Goal: Task Accomplishment & Management: Use online tool/utility

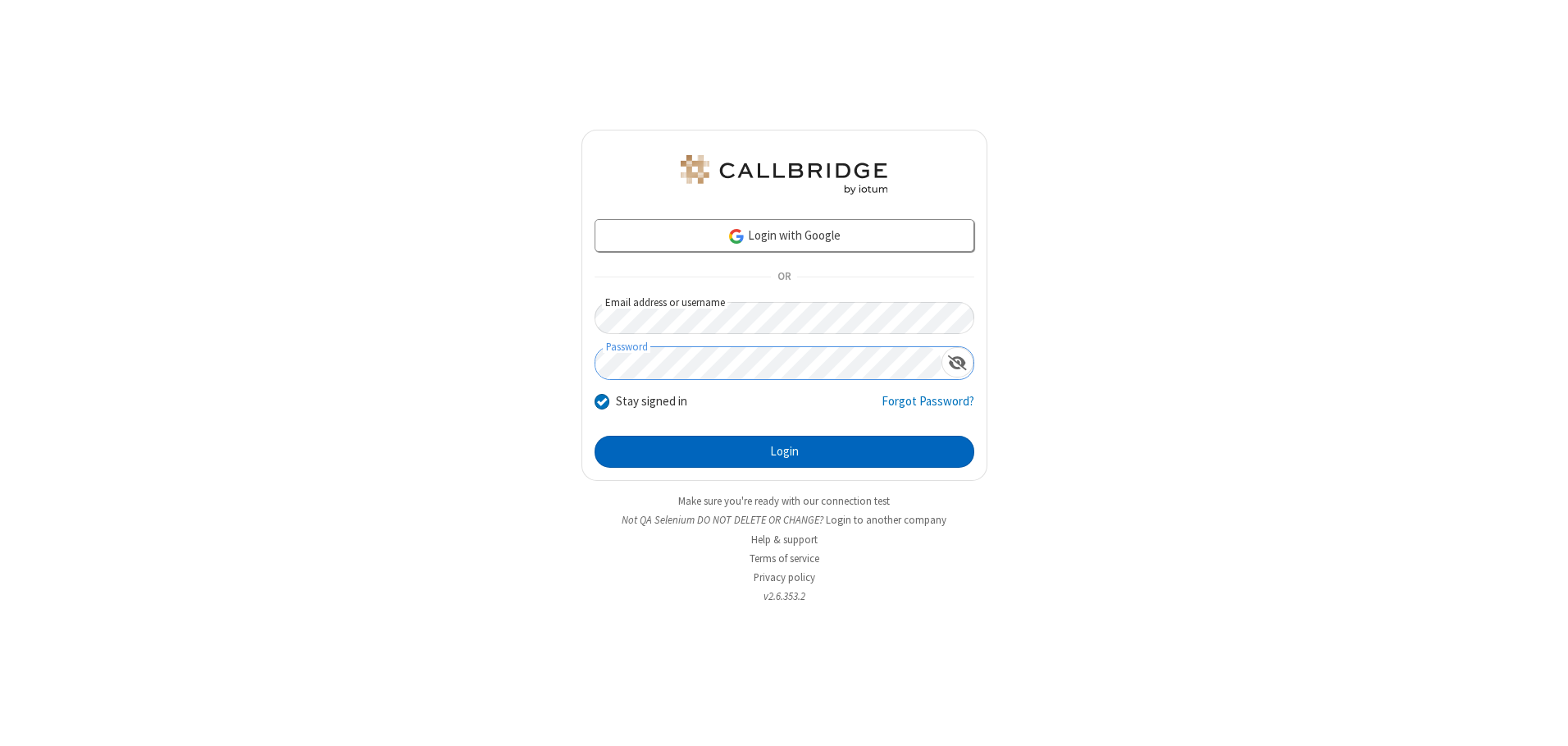
click at [784, 451] on button "Login" at bounding box center [784, 452] width 380 height 33
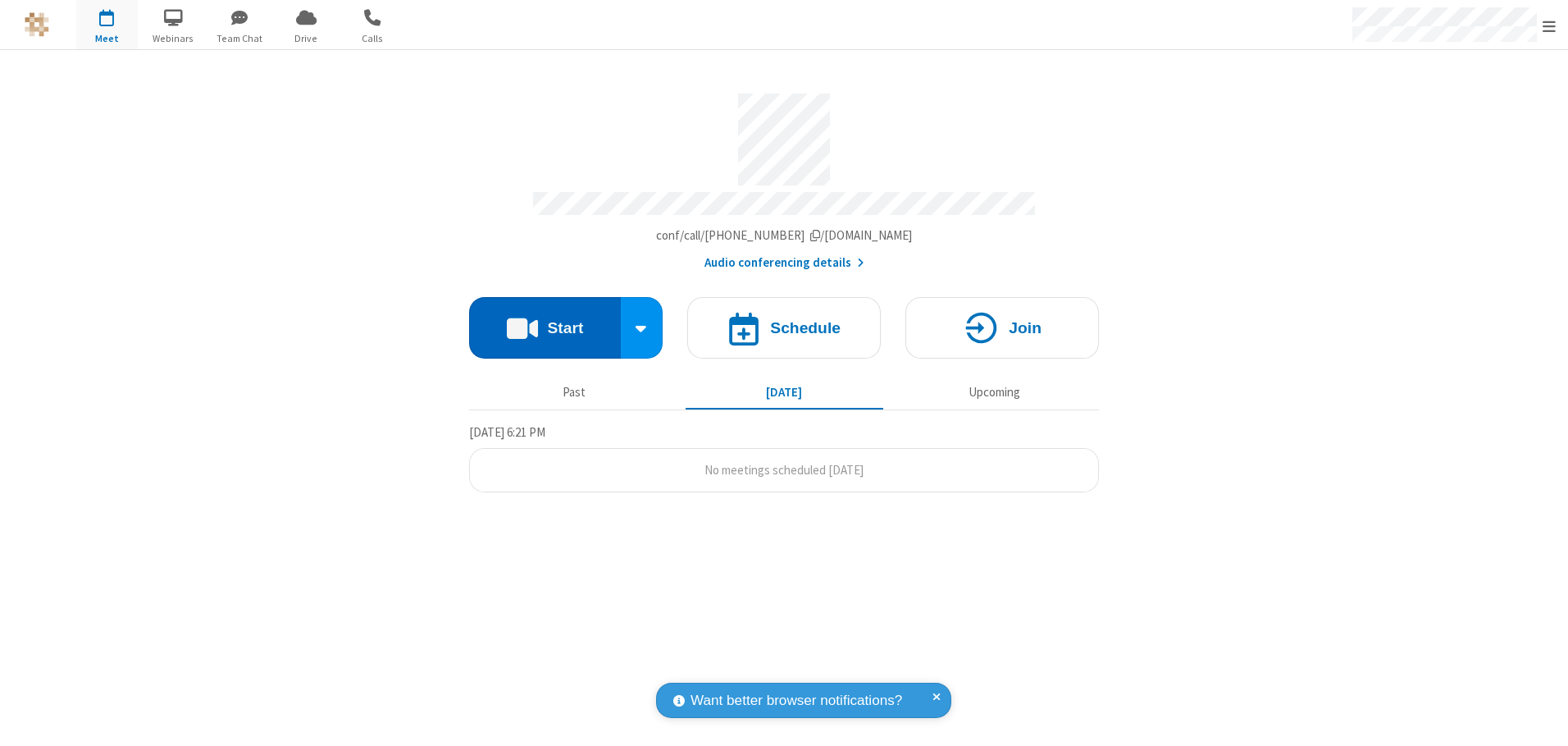
click at [544, 322] on button "Start" at bounding box center [544, 328] width 152 height 62
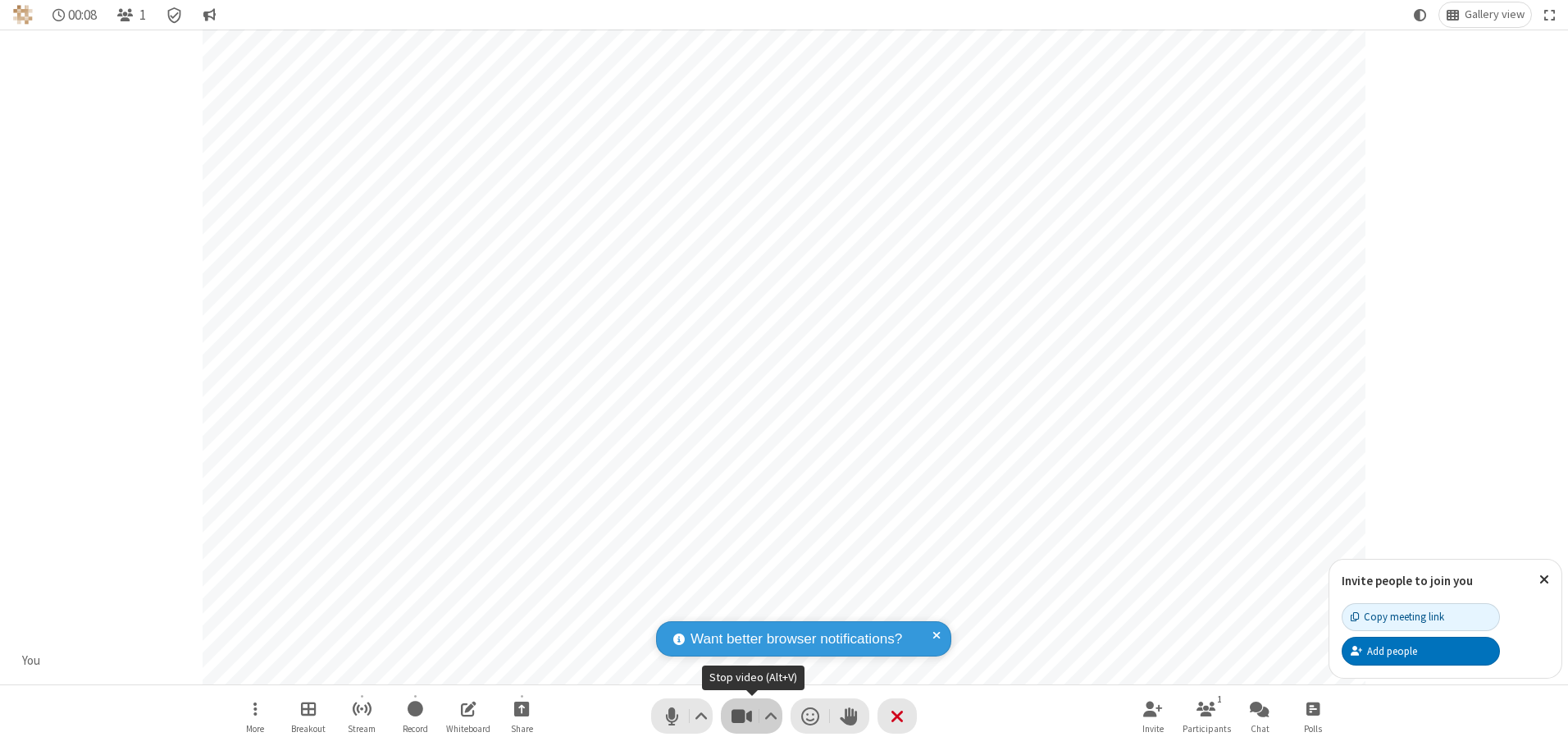
click at [742, 715] on span "Stop video (Alt+V)" at bounding box center [742, 716] width 25 height 24
click at [742, 715] on span "Start video (Alt+V)" at bounding box center [742, 716] width 25 height 24
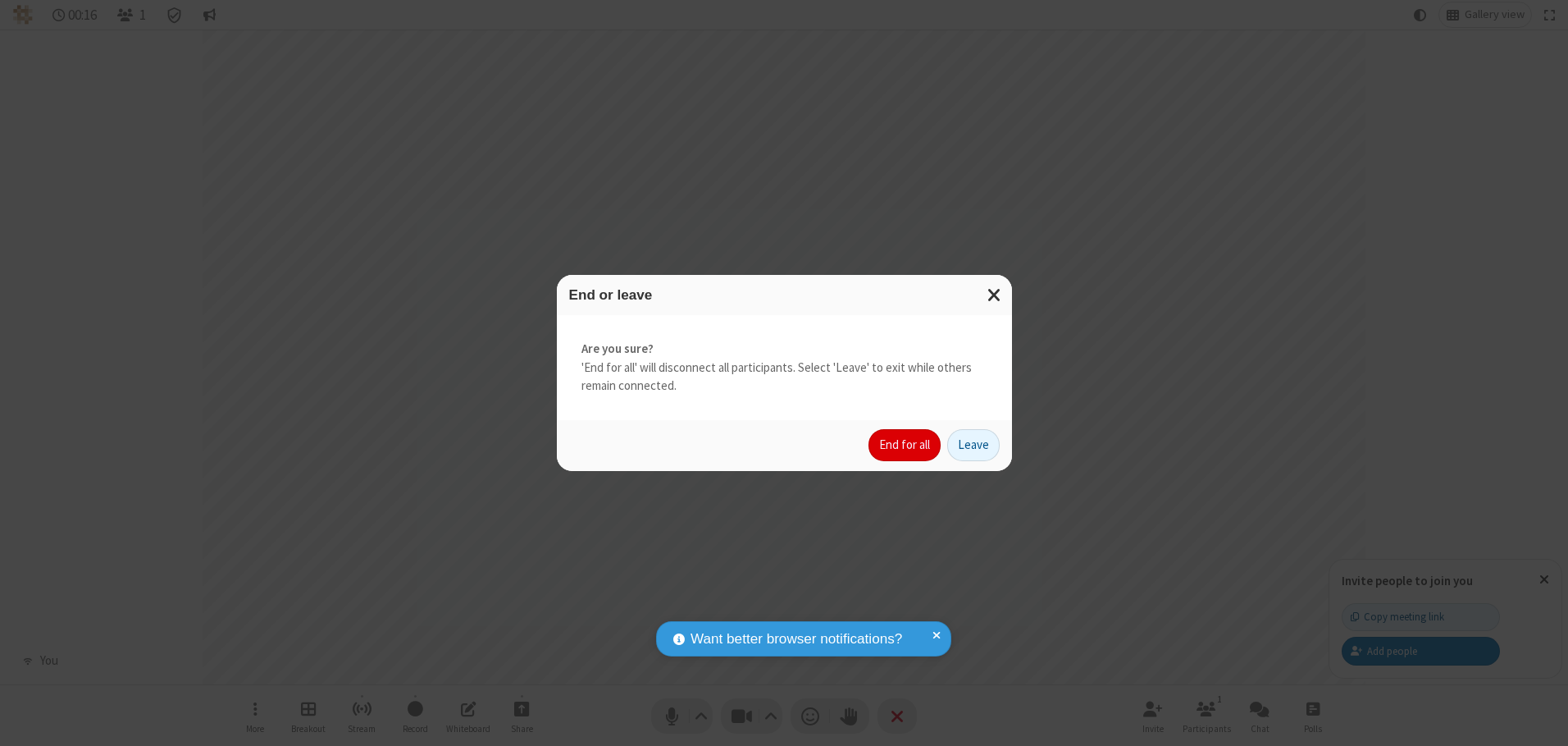
click at [905, 445] on button "End for all" at bounding box center [904, 445] width 72 height 33
